Goal: Transaction & Acquisition: Purchase product/service

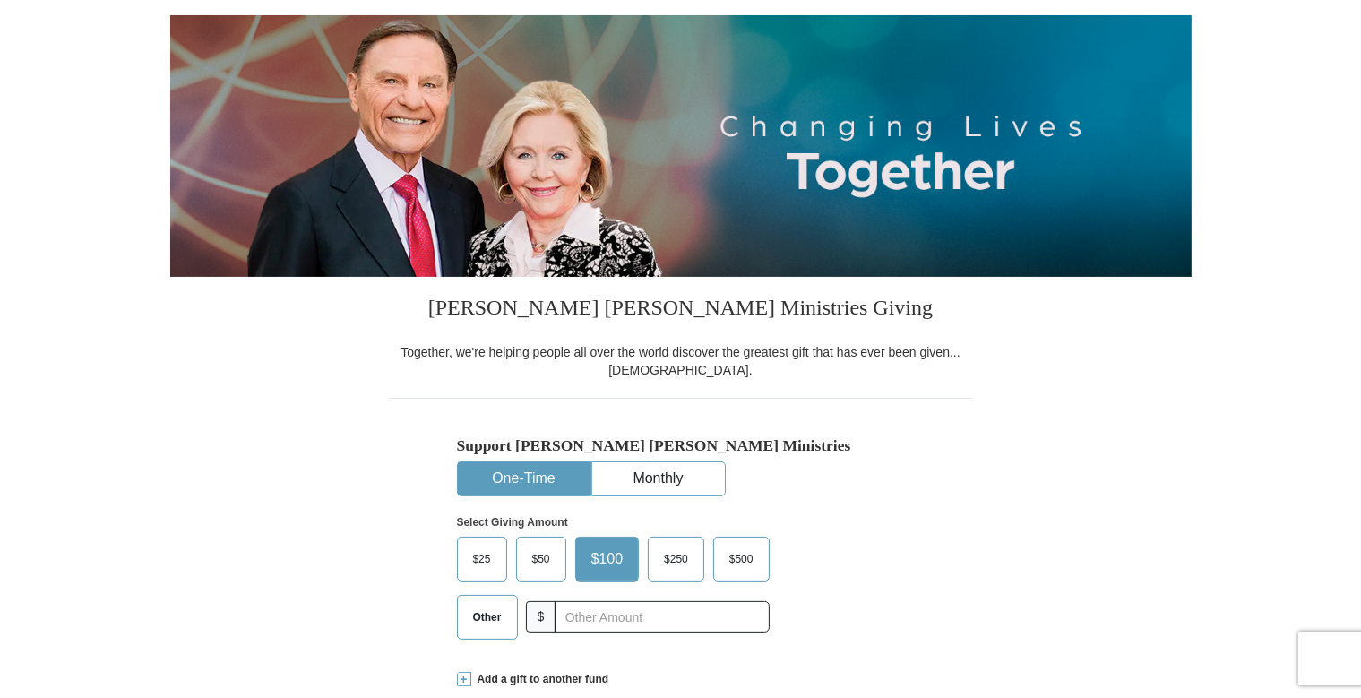
scroll to position [567, 0]
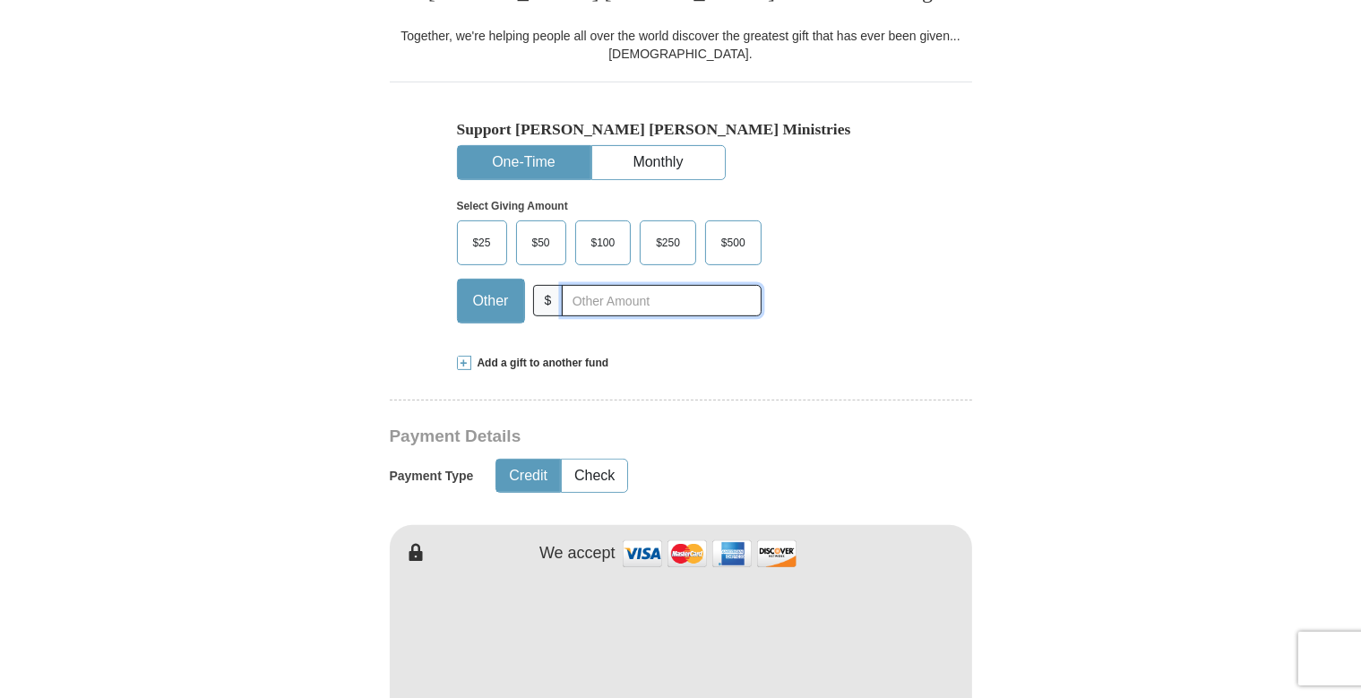
click at [616, 306] on input "text" at bounding box center [661, 300] width 199 height 31
click at [1012, 315] on form "Already have an account? Sign in for faster giving. Don't have an account? Crea…" at bounding box center [680, 682] width 1021 height 2198
click at [941, 278] on div "Support [PERSON_NAME] [PERSON_NAME] Ministries One-Time Monthly Select Giving A…" at bounding box center [681, 209] width 582 height 255
click at [647, 310] on input "text" at bounding box center [661, 300] width 199 height 31
type input "149"
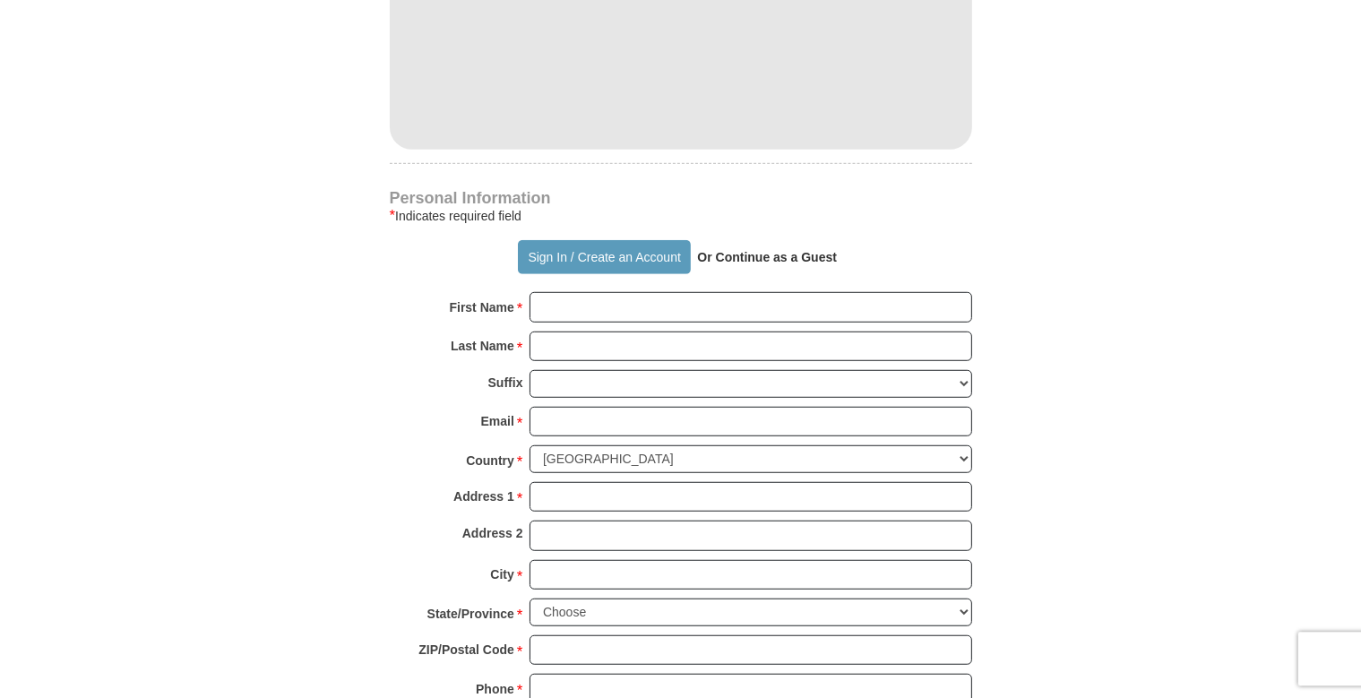
scroll to position [1135, 0]
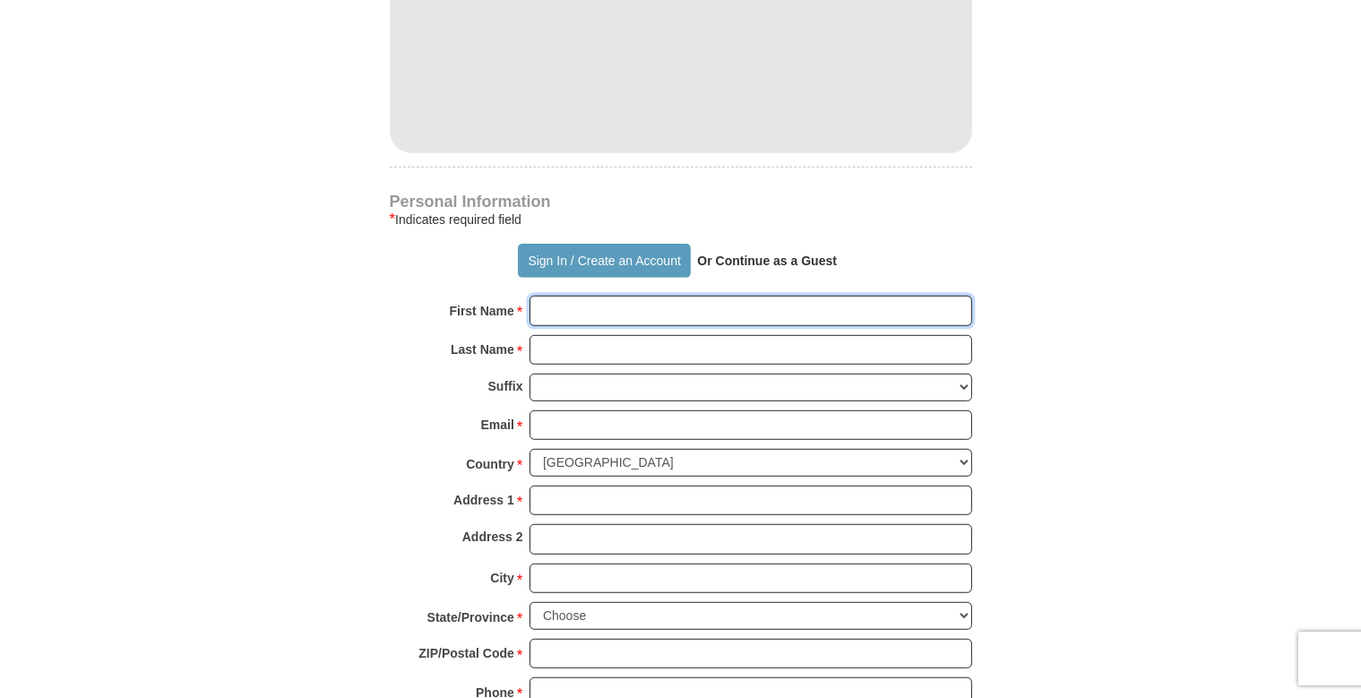
click at [643, 312] on input "First Name *" at bounding box center [750, 311] width 443 height 30
type input "Alyoshin"
click at [416, 374] on div "Suffix [PERSON_NAME] I II III IV V VI" at bounding box center [681, 392] width 582 height 37
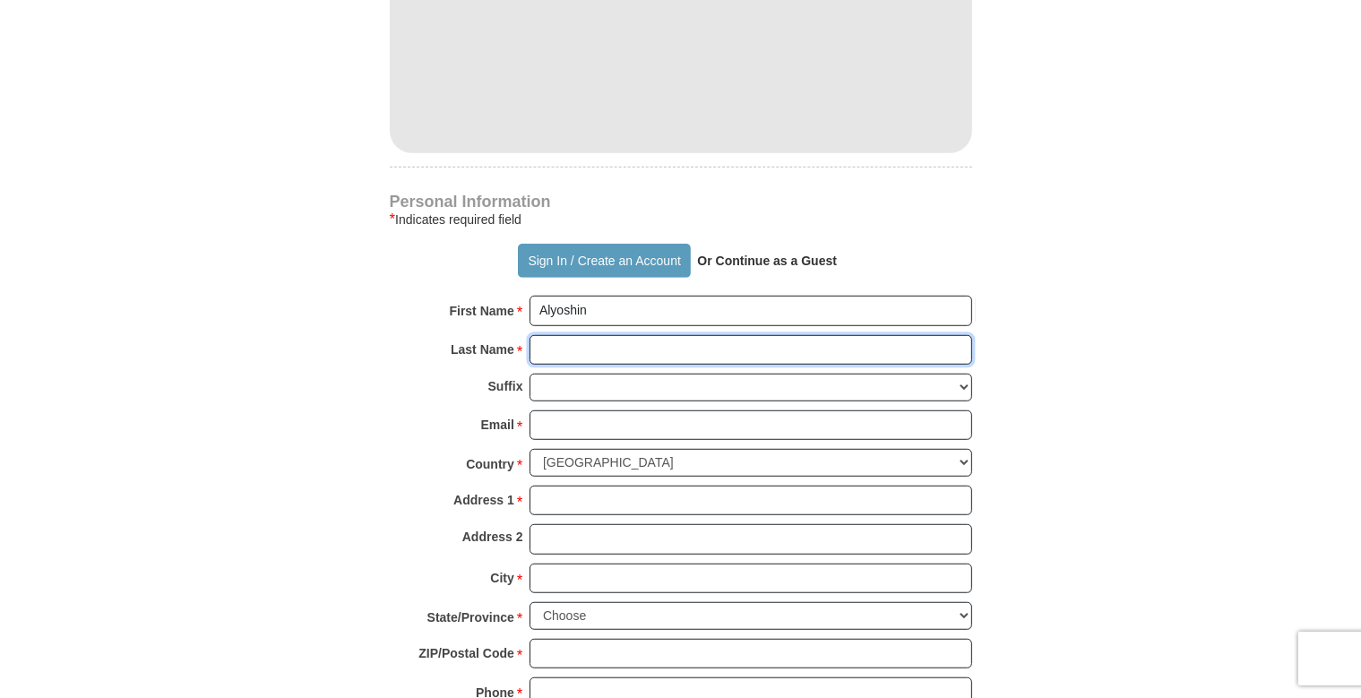
click at [553, 341] on input "Last Name *" at bounding box center [750, 350] width 443 height 30
type input "[PERSON_NAME]"
click at [453, 412] on div "Email * Please enter Email The email address you have entered is not valid." at bounding box center [681, 429] width 582 height 39
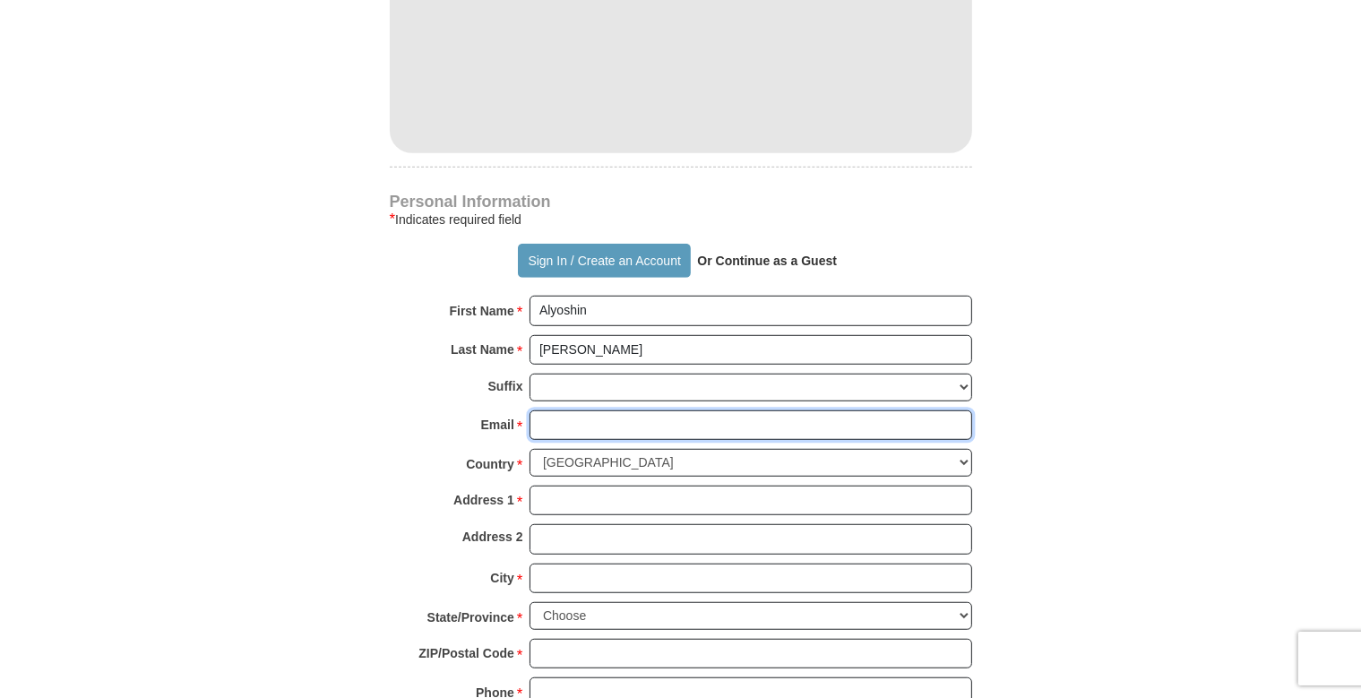
click at [585, 426] on input "Email *" at bounding box center [750, 425] width 443 height 30
type input "[EMAIL_ADDRESS][DOMAIN_NAME]"
click at [455, 457] on div "Country * [GEOGRAPHIC_DATA] [GEOGRAPHIC_DATA] [GEOGRAPHIC_DATA] [GEOGRAPHIC_DAT…" at bounding box center [681, 467] width 582 height 37
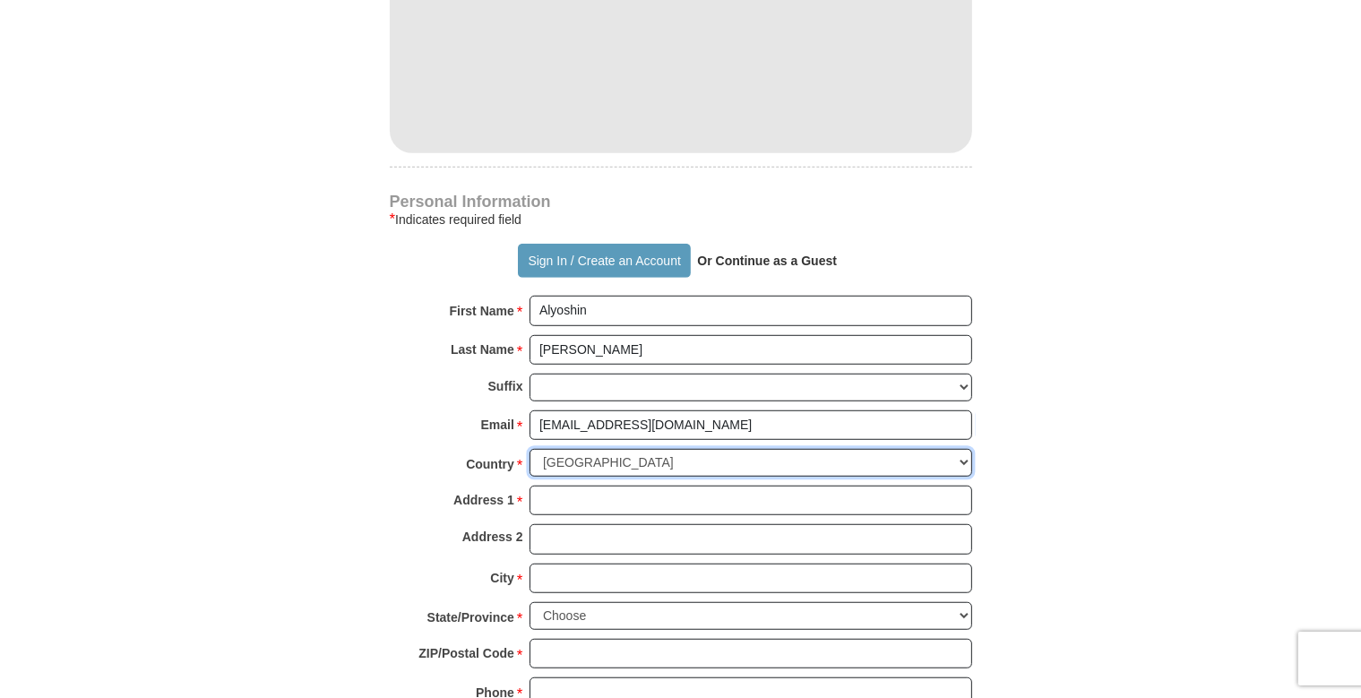
click at [529, 449] on select "[GEOGRAPHIC_DATA] [GEOGRAPHIC_DATA] [GEOGRAPHIC_DATA] [GEOGRAPHIC_DATA] [GEOGRA…" at bounding box center [750, 463] width 443 height 28
select select "UA"
click option "[GEOGRAPHIC_DATA]" at bounding box center [0, 0] width 0 height 0
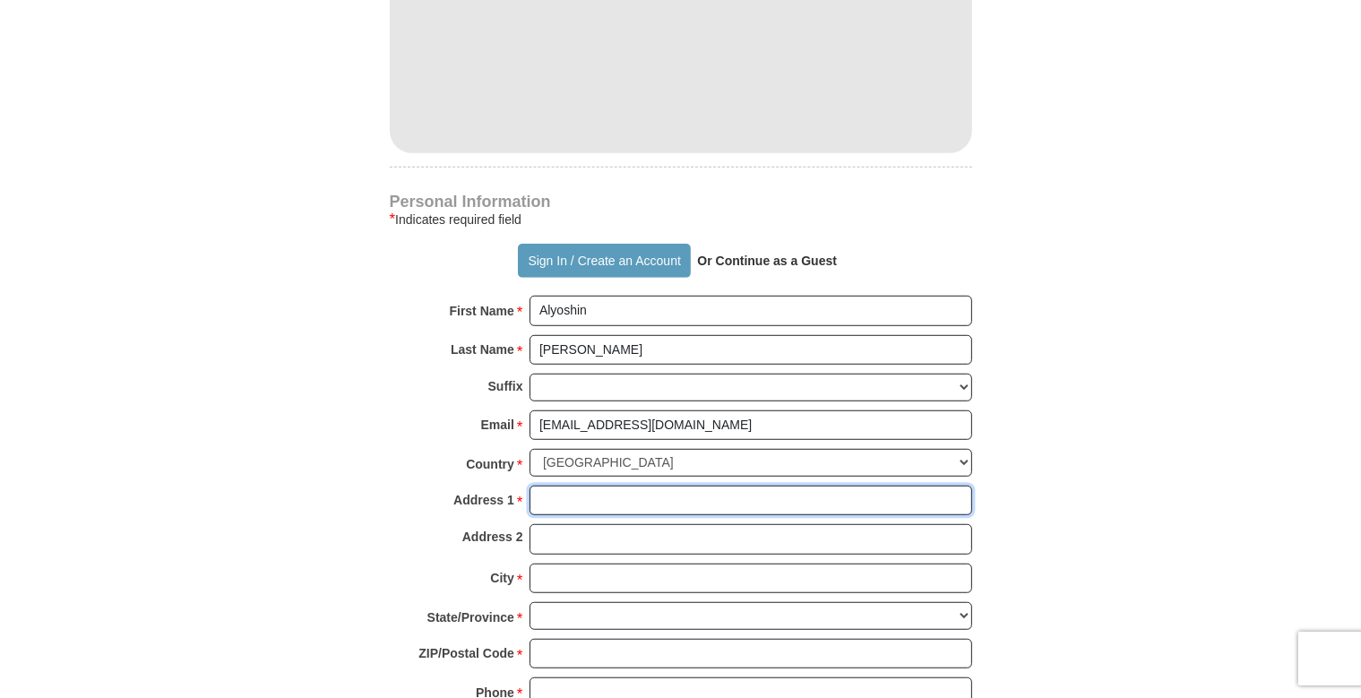
click at [614, 496] on input "Address 1 *" at bounding box center [750, 501] width 443 height 30
click at [614, 497] on input "Address 1 *" at bounding box center [750, 501] width 443 height 30
type input "Mikoyana 12"
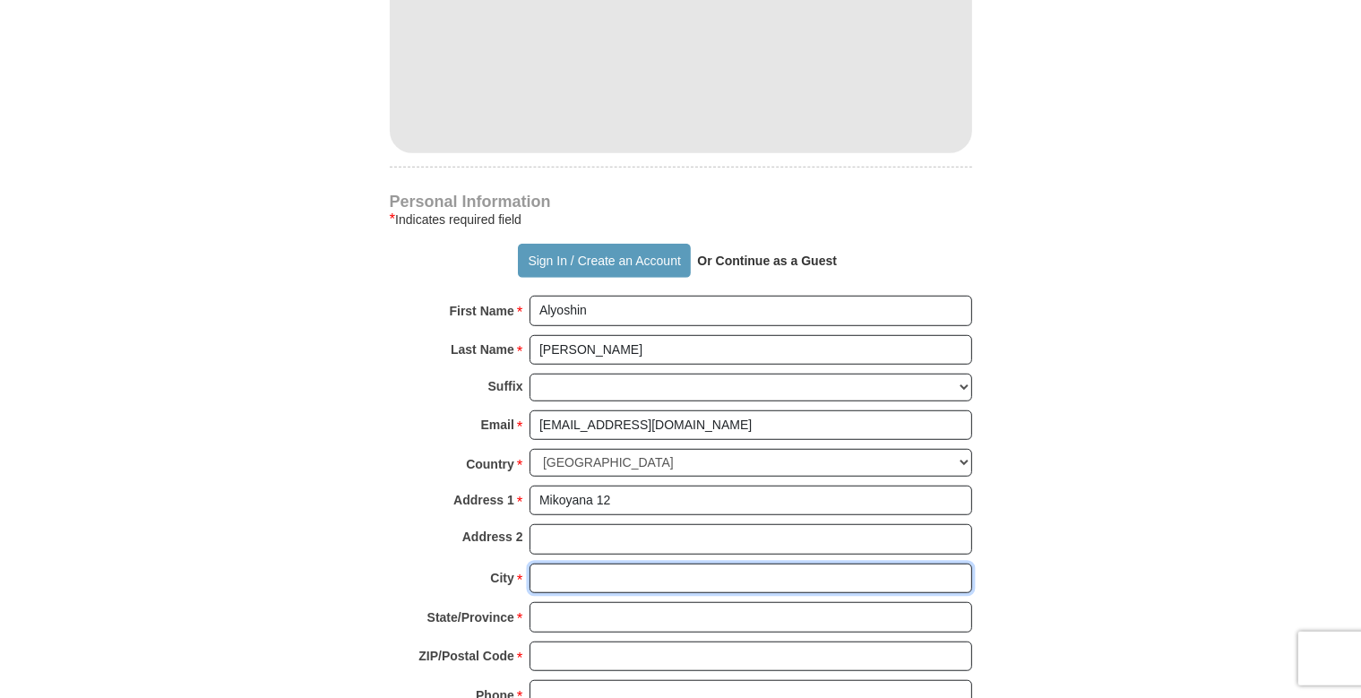
click at [552, 582] on input "City *" at bounding box center [750, 579] width 443 height 30
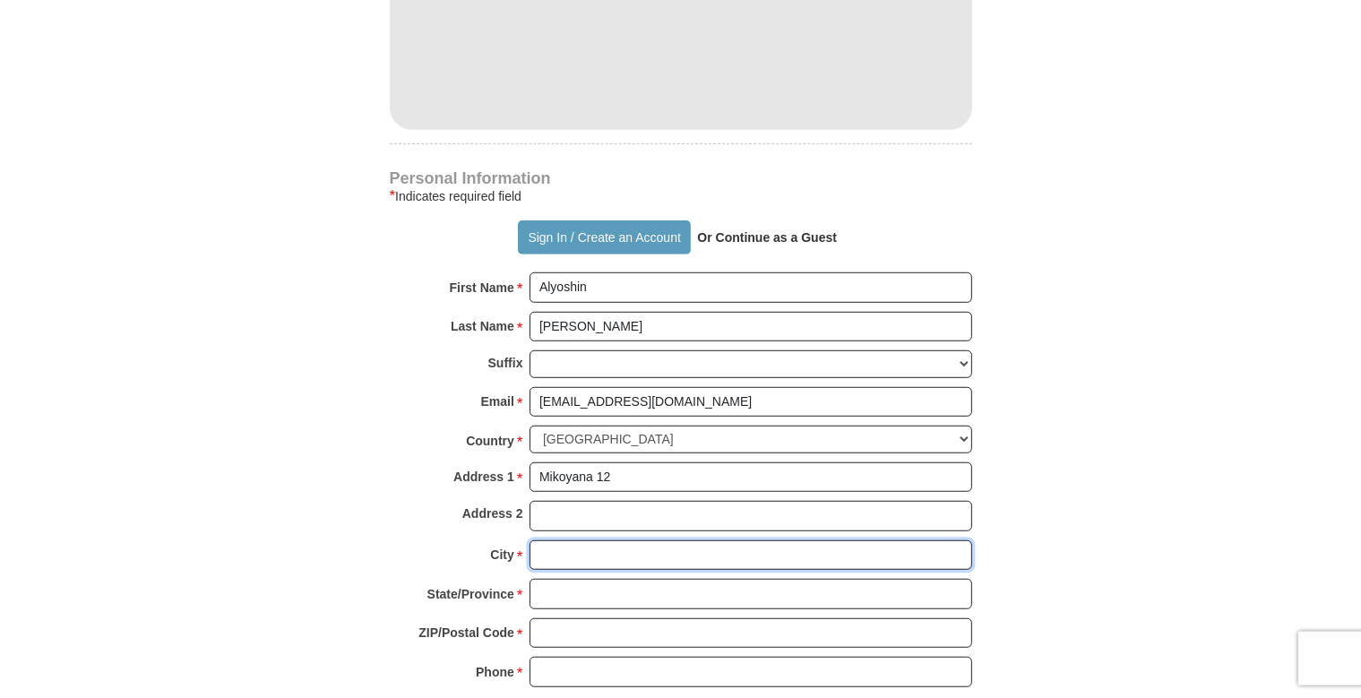
click at [607, 549] on input "City *" at bounding box center [750, 555] width 443 height 30
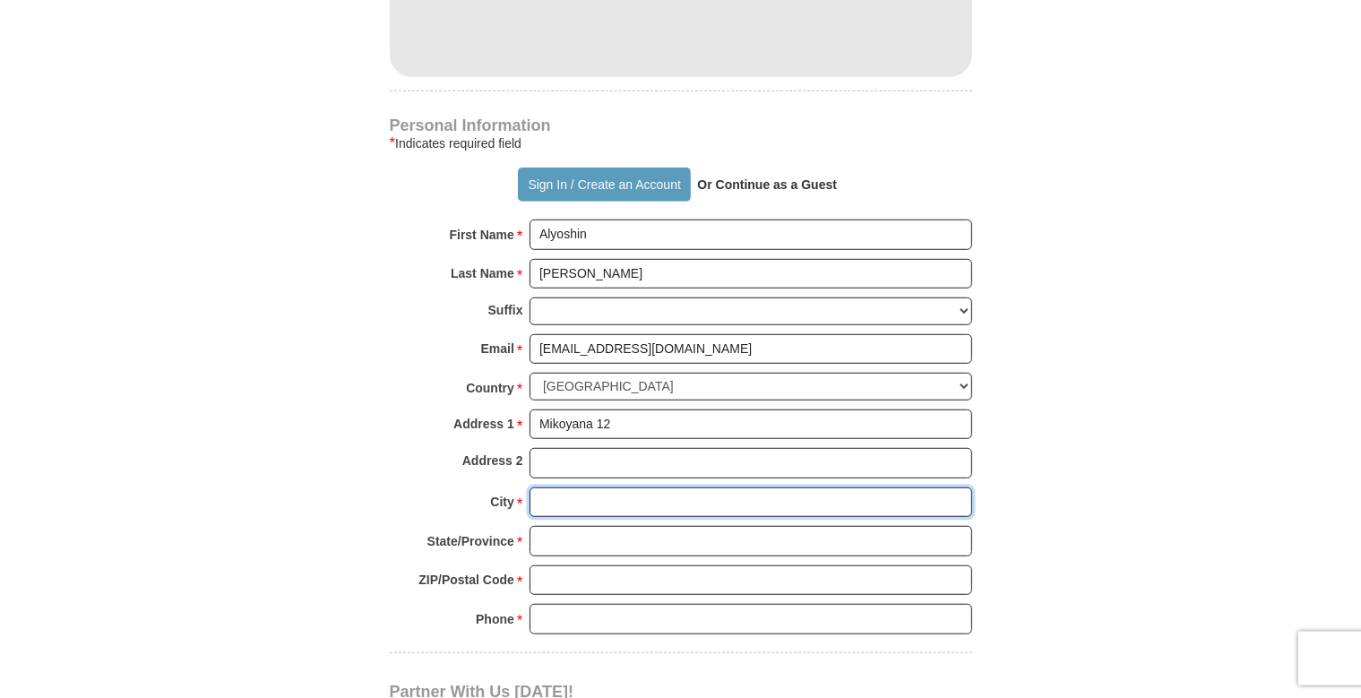
scroll to position [1212, 0]
type input "Zaporizhzha"
click at [598, 529] on input "State/Province *" at bounding box center [750, 540] width 443 height 30
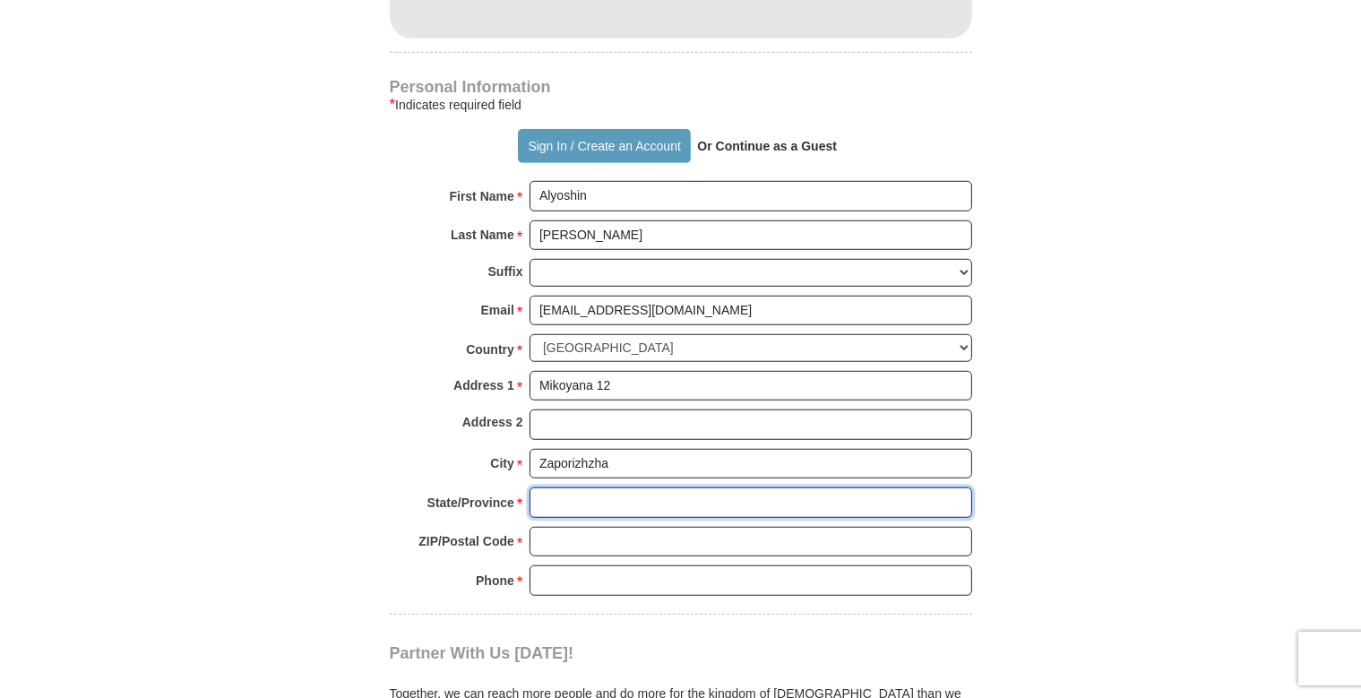
scroll to position [1251, 0]
click at [587, 489] on input "State/Province *" at bounding box center [750, 501] width 443 height 30
click at [586, 489] on input "State/Province *" at bounding box center [750, 501] width 443 height 30
type input "Zaporozhye"
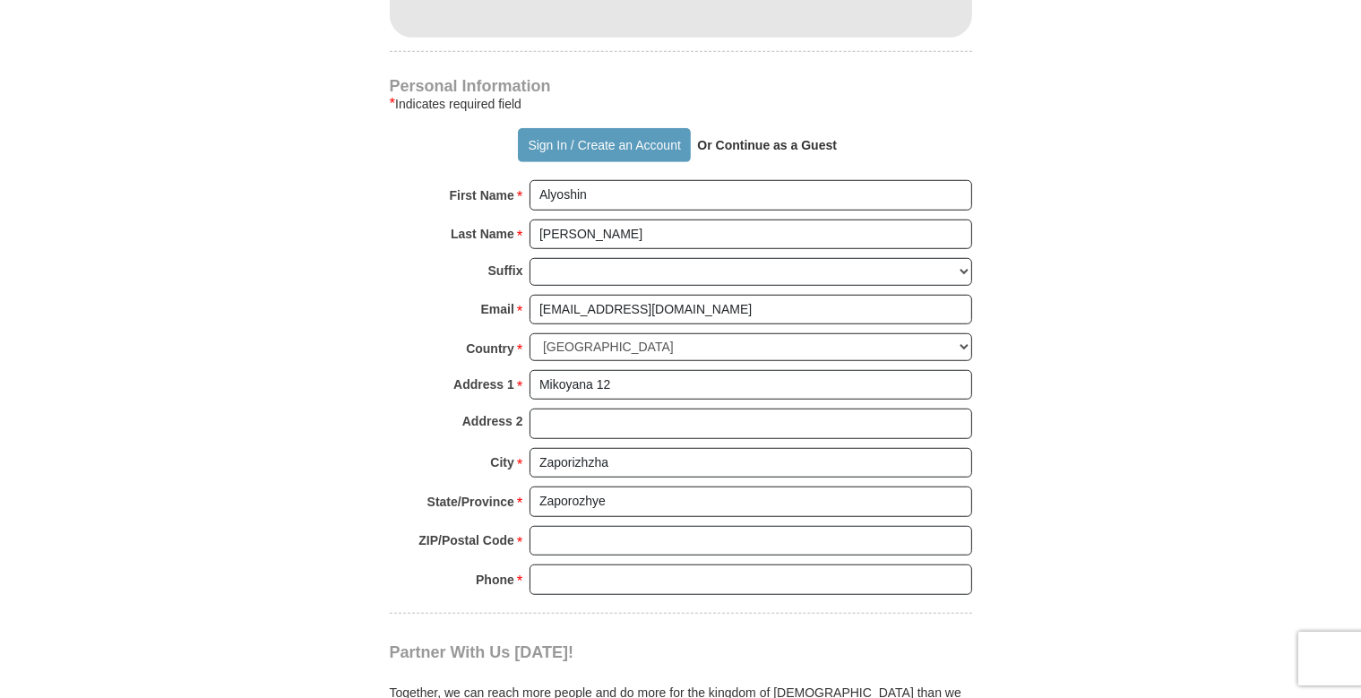
click at [435, 534] on strong "ZIP/Postal Code" at bounding box center [466, 540] width 96 height 25
click at [529, 534] on input "ZIP/Postal Code *" at bounding box center [750, 541] width 443 height 30
click at [591, 534] on input "ZIP/Postal Code *" at bounding box center [750, 541] width 443 height 30
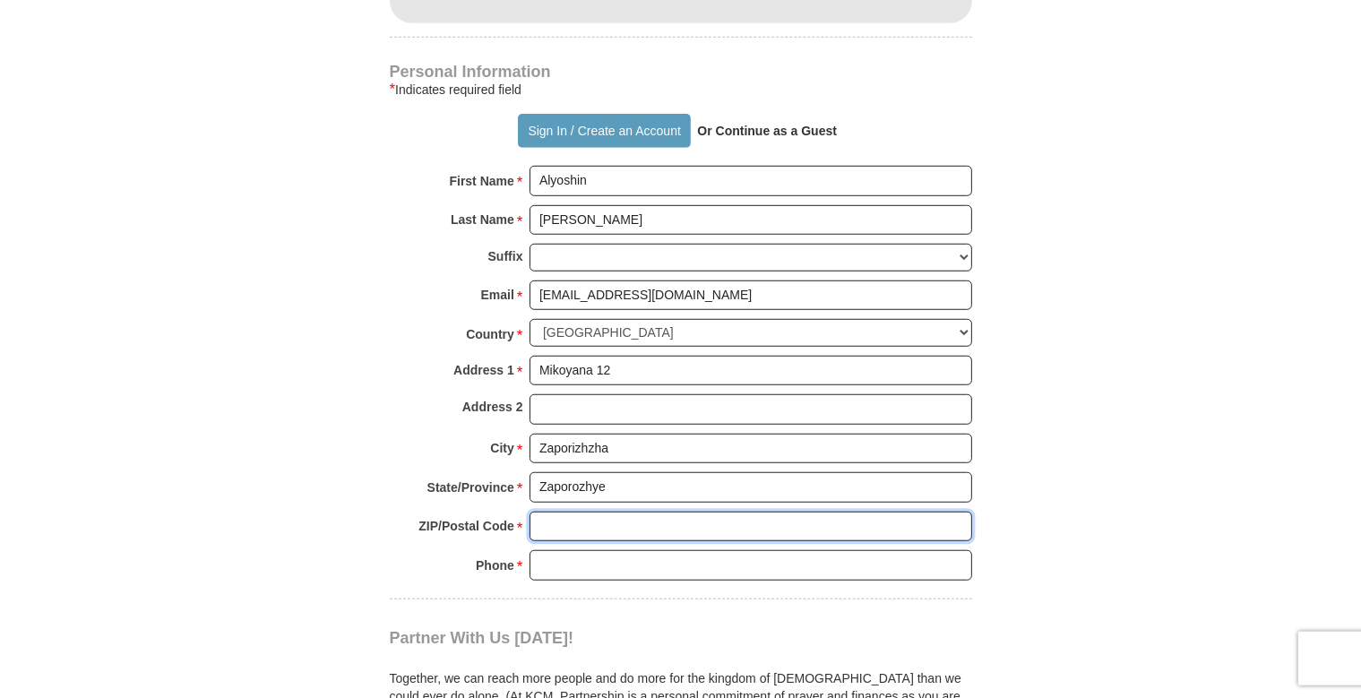
click at [591, 534] on input "ZIP/Postal Code *" at bounding box center [750, 527] width 443 height 30
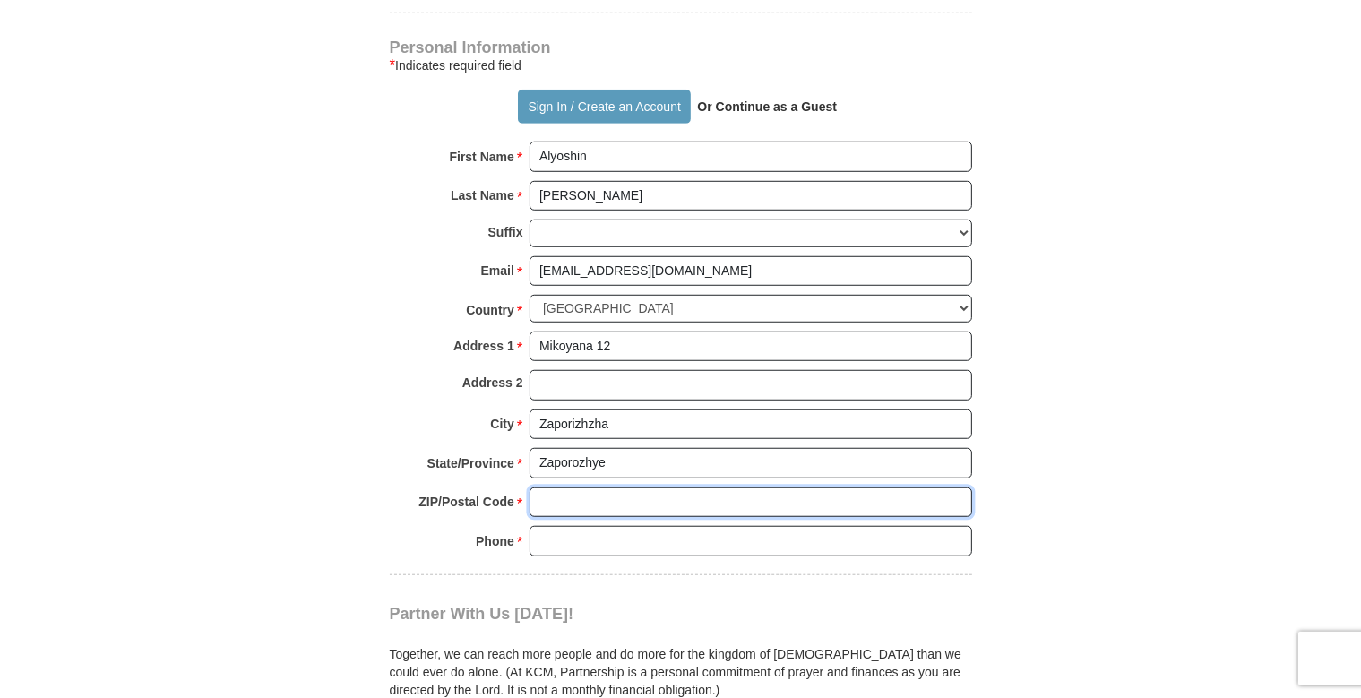
scroll to position [1290, 0]
click at [581, 498] on input "ZIP/Postal Code *" at bounding box center [750, 501] width 443 height 30
type input "69120"
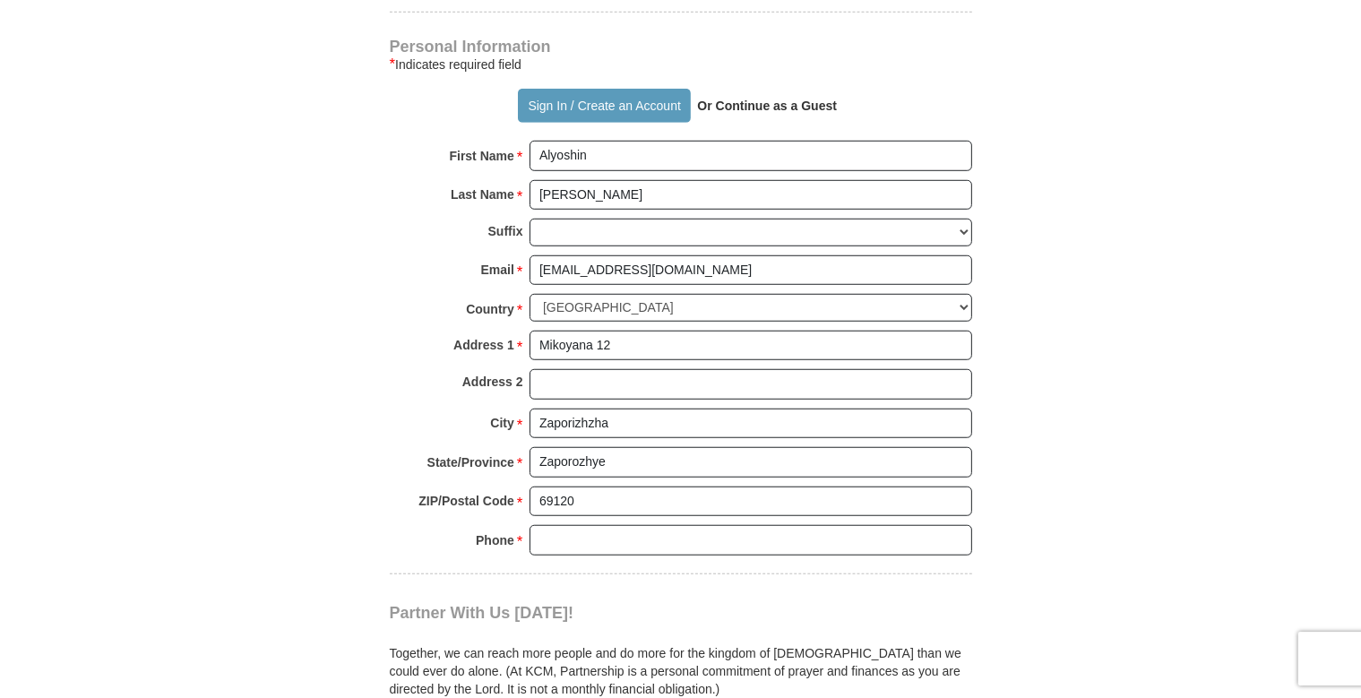
click at [453, 525] on div "Phone * * Please enter Phone Number Please enter Phone" at bounding box center [681, 544] width 582 height 39
click at [648, 534] on input "Phone * *" at bounding box center [750, 540] width 443 height 30
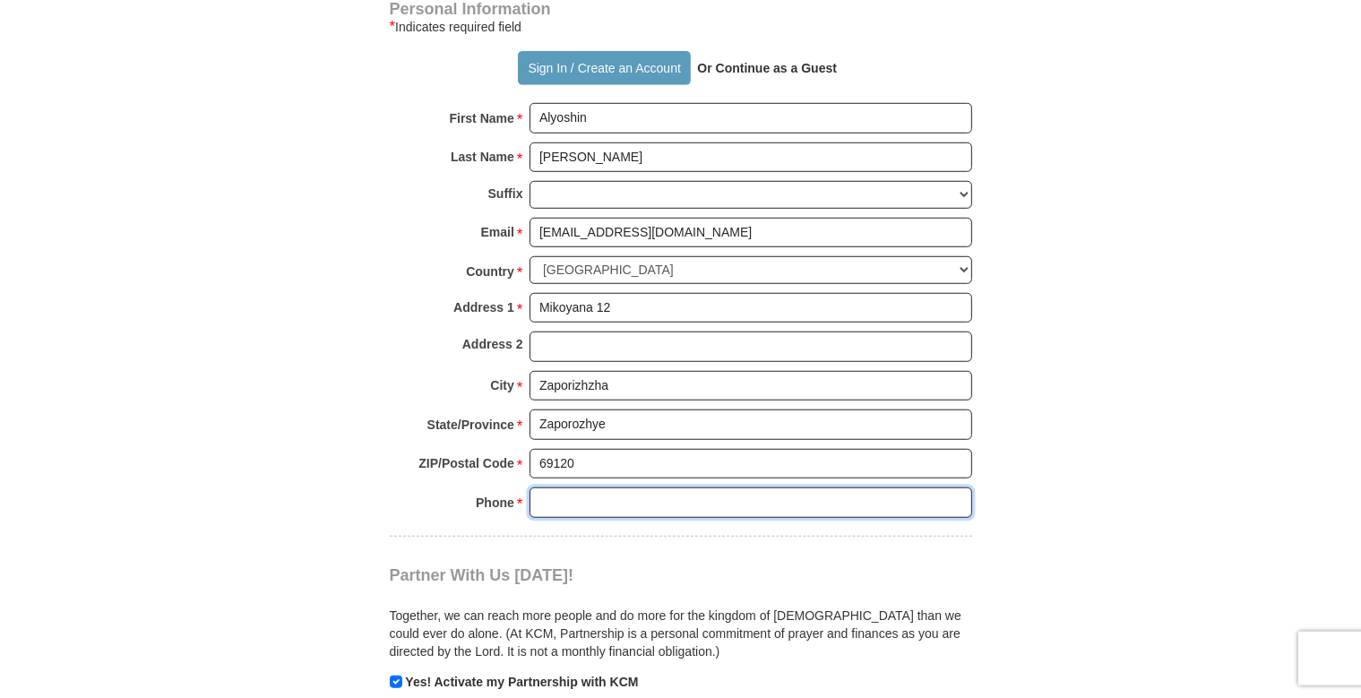
scroll to position [1329, 0]
click at [620, 494] on input "Phone * *" at bounding box center [750, 501] width 443 height 30
type input "380976345034"
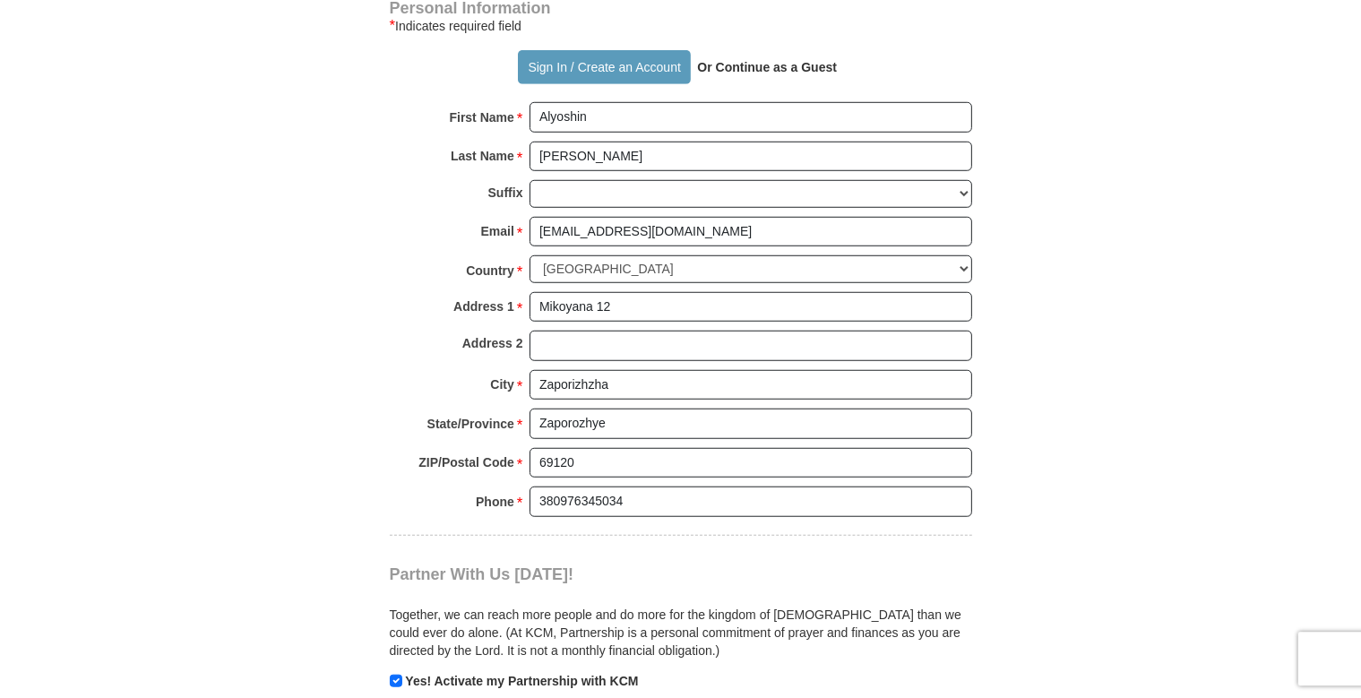
click at [441, 517] on div "Phone * * 380976345034 Please enter Phone Number Please enter Phone" at bounding box center [681, 505] width 582 height 39
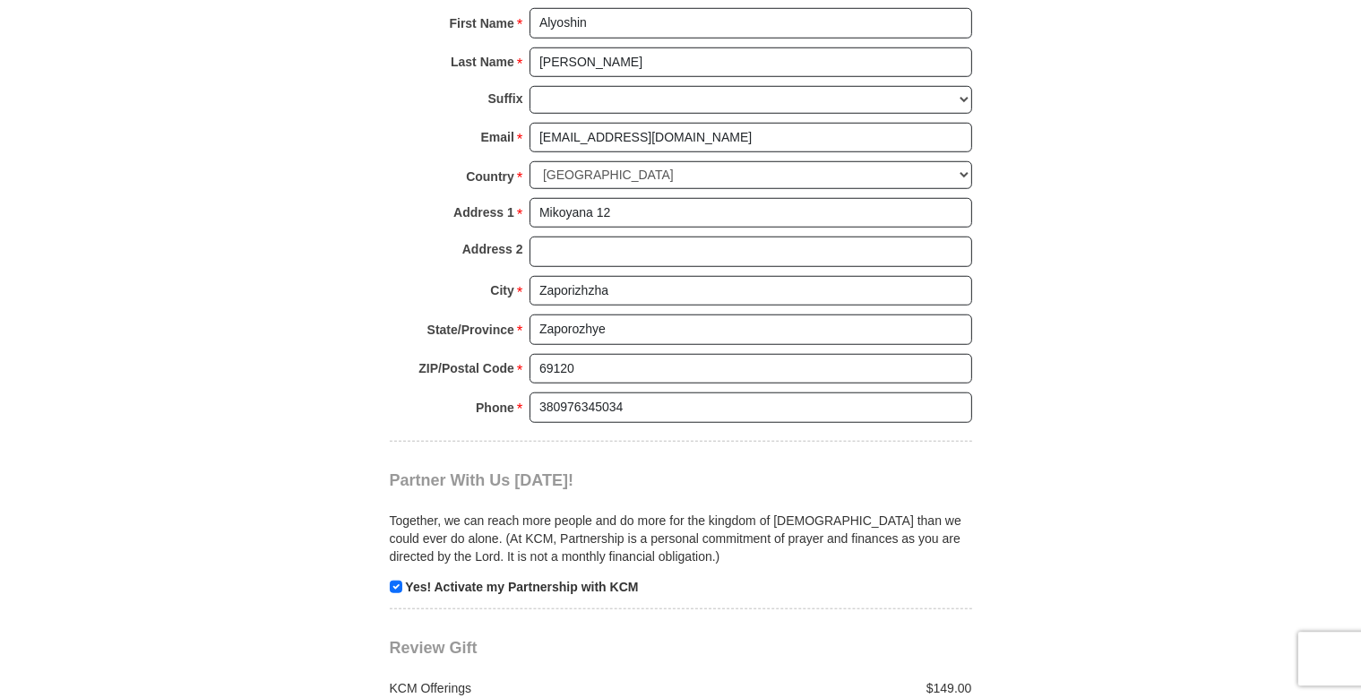
scroll to position [1707, 0]
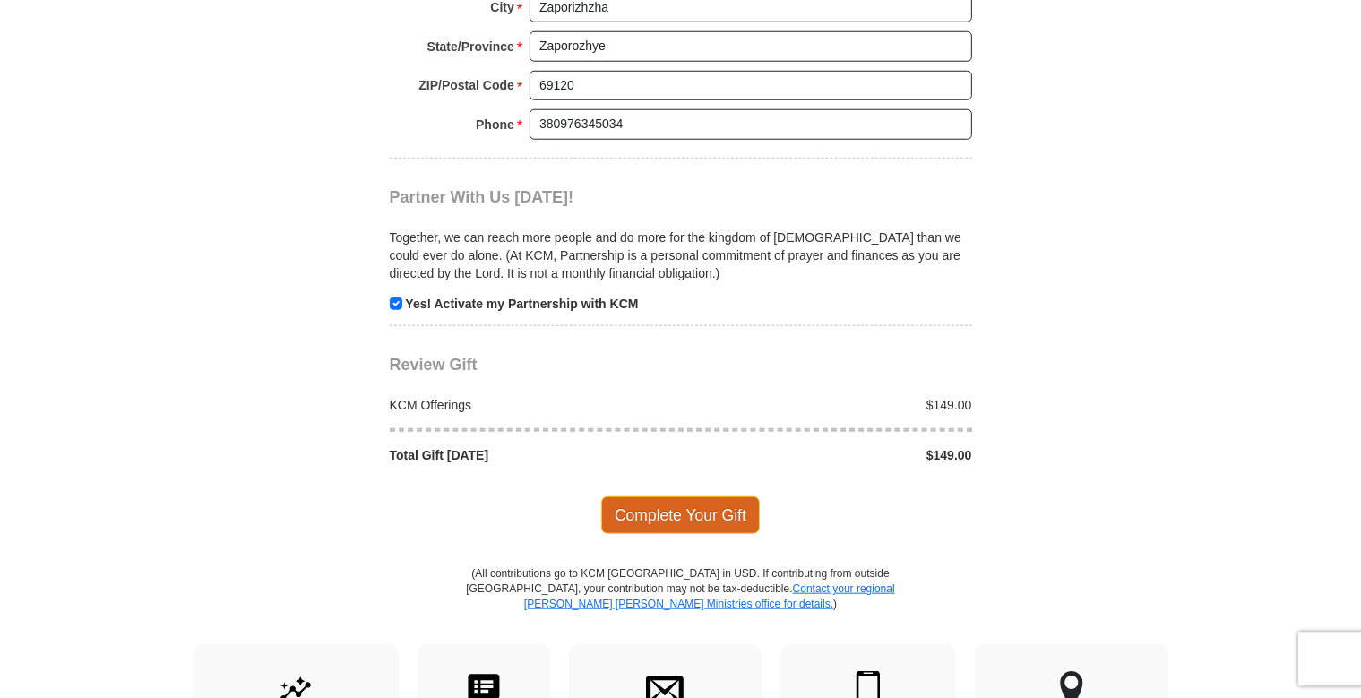
click at [692, 509] on span "Complete Your Gift" at bounding box center [680, 514] width 159 height 38
